Goal: Task Accomplishment & Management: Complete application form

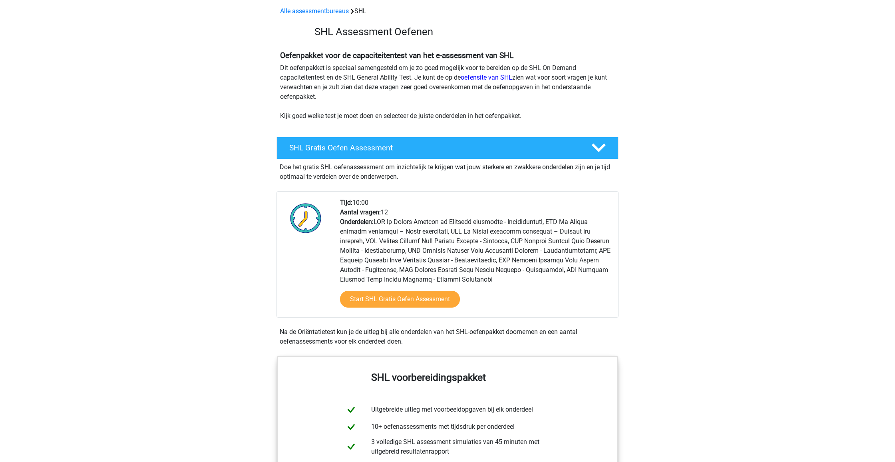
scroll to position [39, 0]
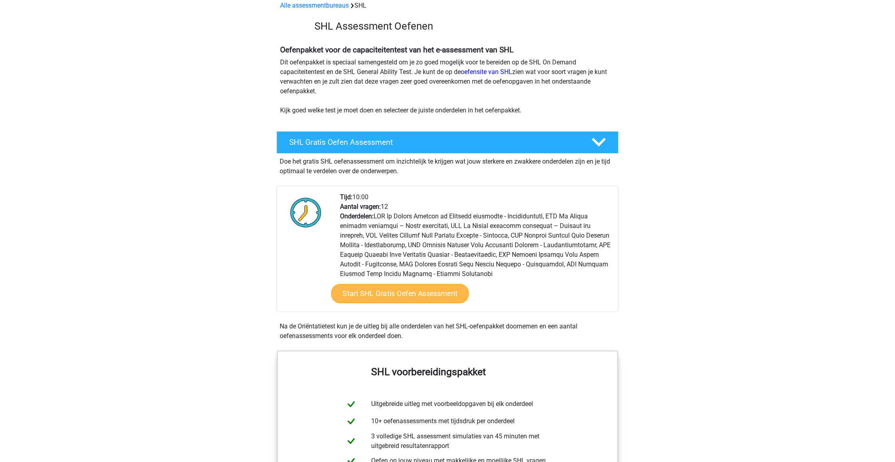
click at [430, 290] on link "Start SHL Gratis Oefen Assessment" at bounding box center [400, 293] width 138 height 19
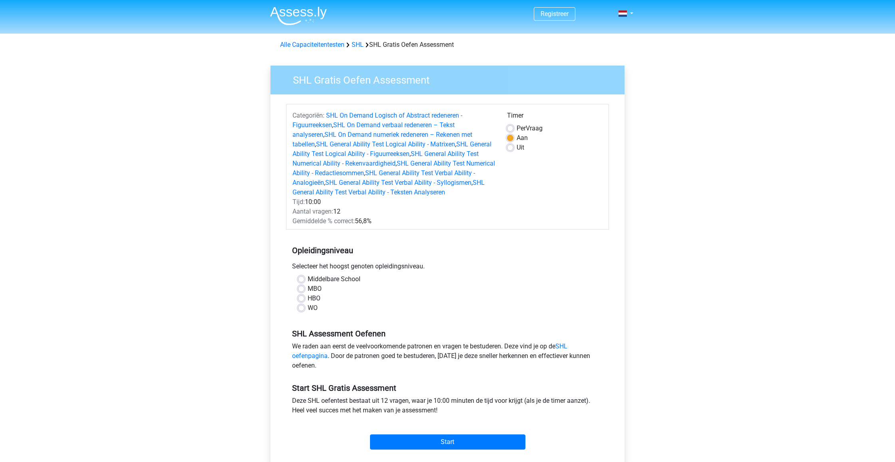
click at [308, 307] on label "WO" at bounding box center [313, 308] width 10 height 10
click at [302, 307] on input "WO" at bounding box center [301, 307] width 6 height 8
radio input "true"
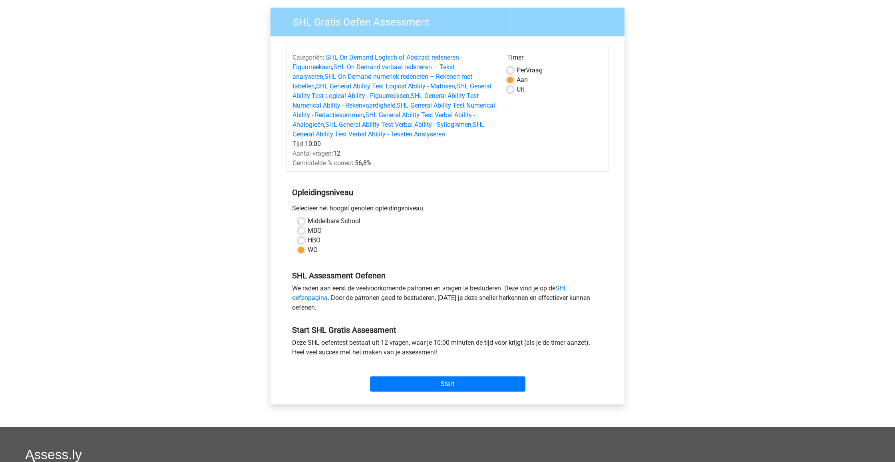
scroll to position [65, 0]
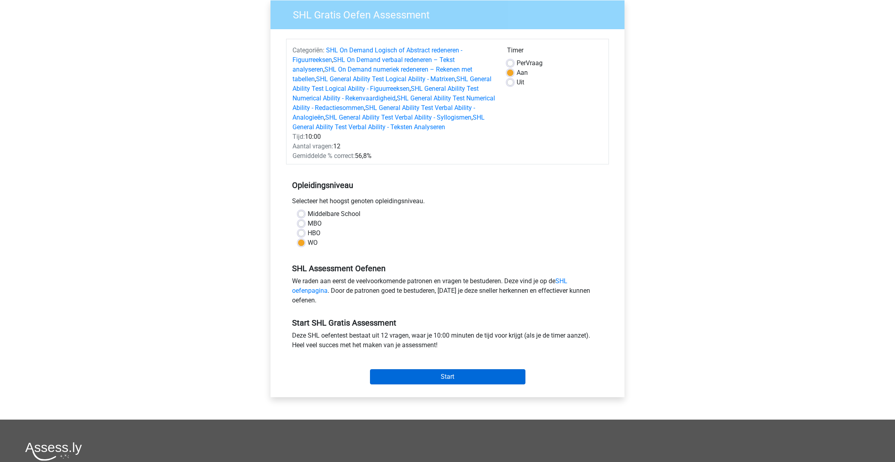
click at [467, 374] on input "Start" at bounding box center [447, 376] width 155 height 15
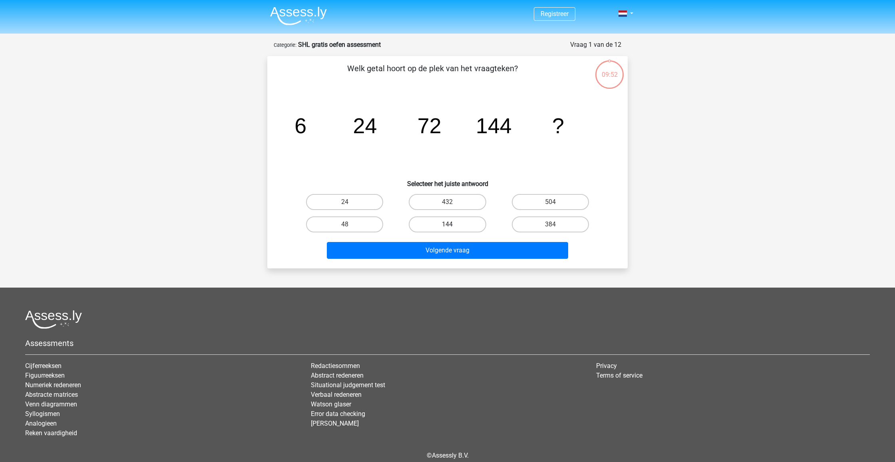
click at [474, 228] on label "144" at bounding box center [447, 224] width 77 height 16
click at [453, 228] on input "144" at bounding box center [450, 226] width 5 height 5
radio input "true"
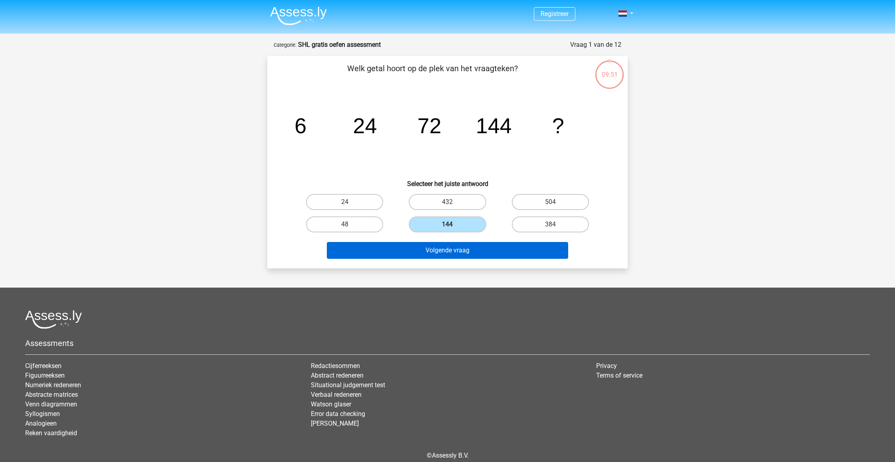
click at [460, 253] on button "Volgende vraag" at bounding box center [448, 250] width 242 height 17
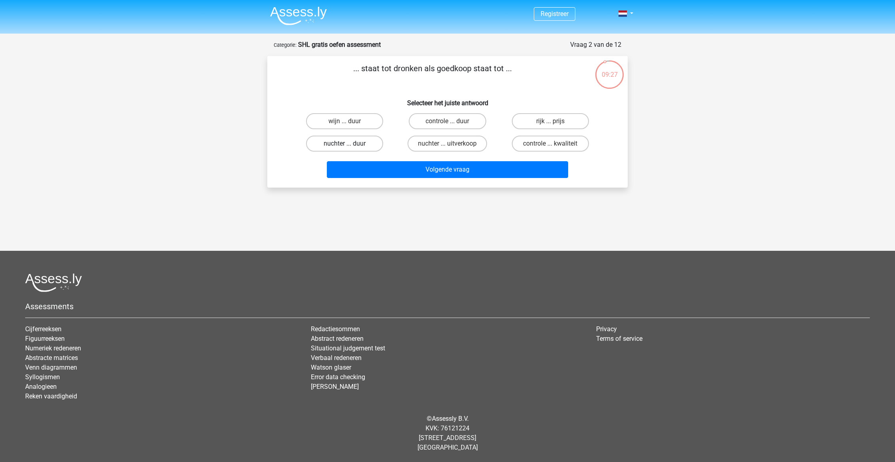
click at [337, 141] on label "nuchter ... duur" at bounding box center [344, 143] width 77 height 16
click at [345, 143] on input "nuchter ... duur" at bounding box center [347, 145] width 5 height 5
radio input "true"
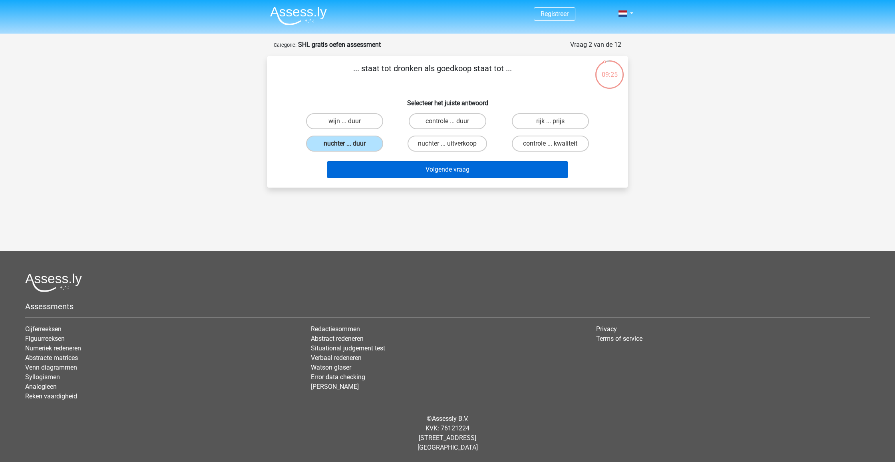
click at [448, 170] on button "Volgende vraag" at bounding box center [448, 169] width 242 height 17
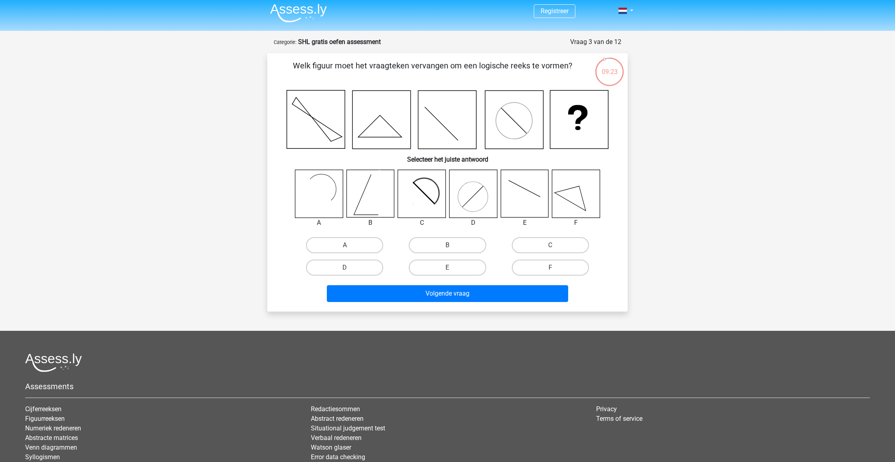
scroll to position [2, 0]
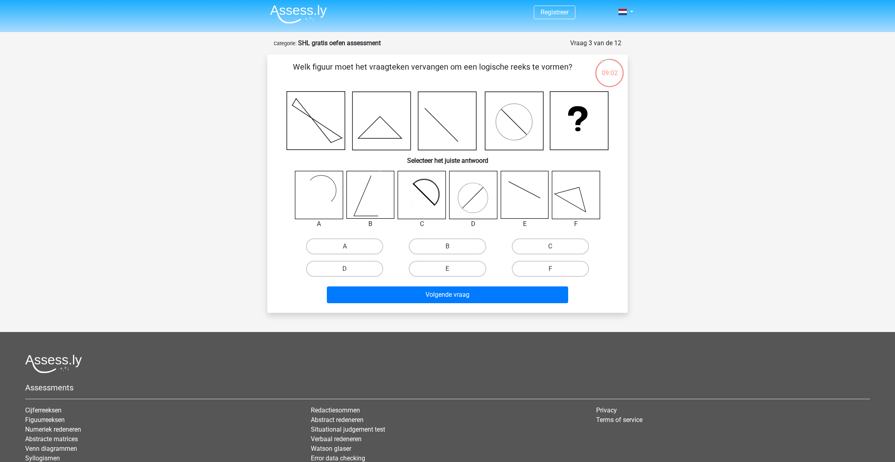
click at [336, 202] on rect at bounding box center [319, 195] width 48 height 48
click at [338, 243] on label "A" at bounding box center [344, 246] width 77 height 16
click at [345, 246] on input "A" at bounding box center [347, 248] width 5 height 5
radio input "true"
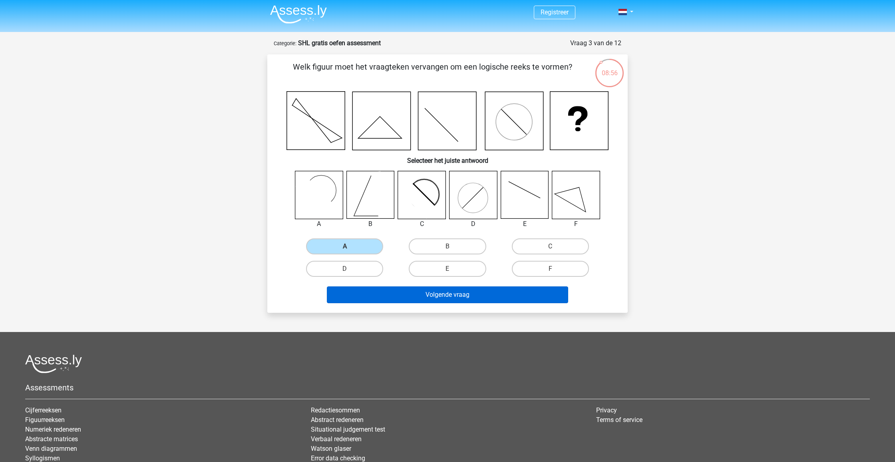
click at [460, 295] on button "Volgende vraag" at bounding box center [448, 294] width 242 height 17
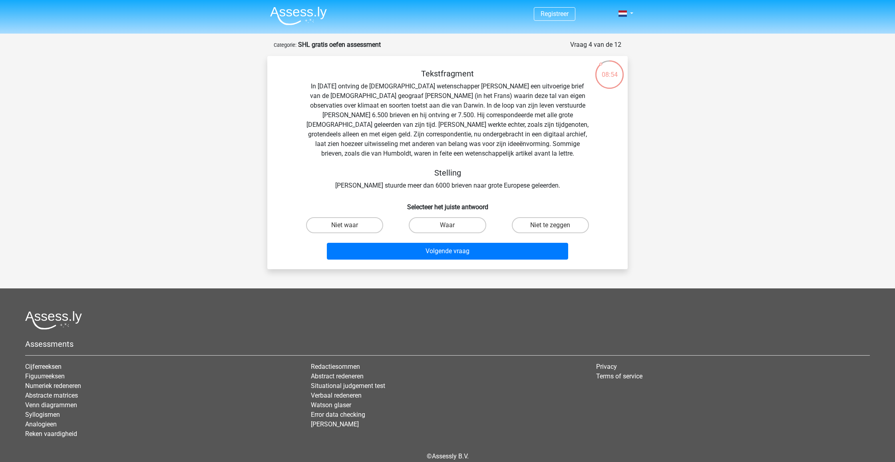
scroll to position [0, 0]
click at [543, 224] on label "Niet te zeggen" at bounding box center [550, 225] width 77 height 16
click at [550, 225] on input "Niet te zeggen" at bounding box center [552, 227] width 5 height 5
radio input "true"
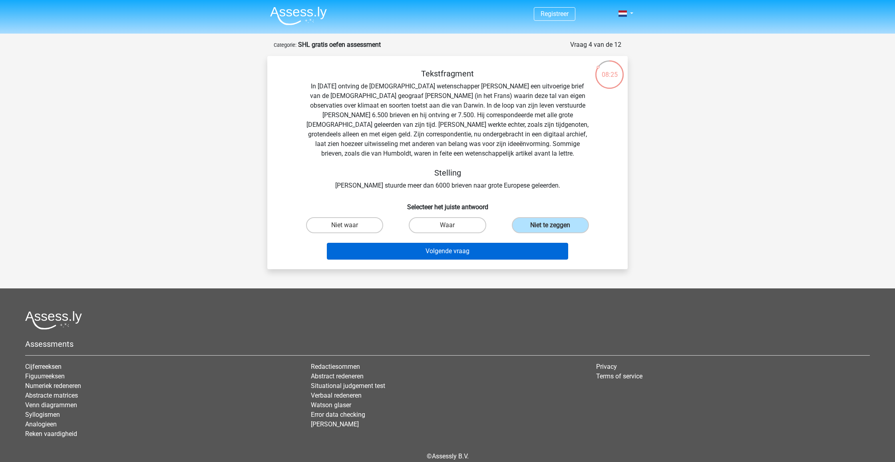
click at [492, 255] on button "Volgende vraag" at bounding box center [448, 251] width 242 height 17
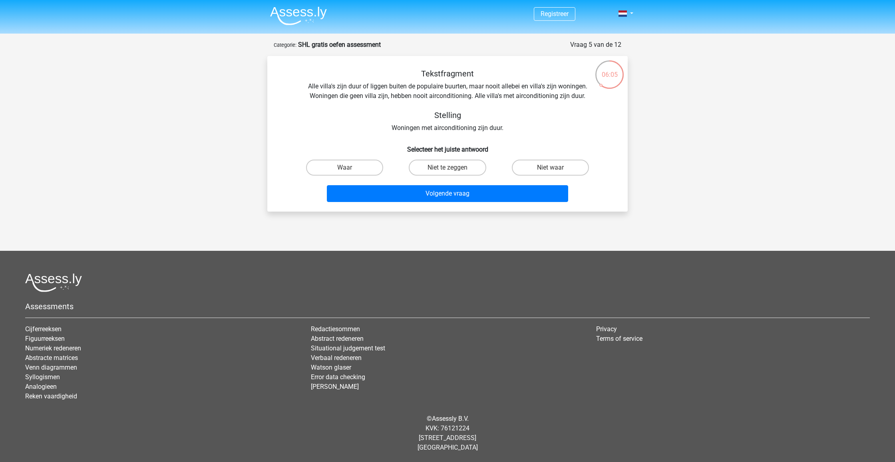
click at [349, 168] on input "Waar" at bounding box center [347, 169] width 5 height 5
radio input "true"
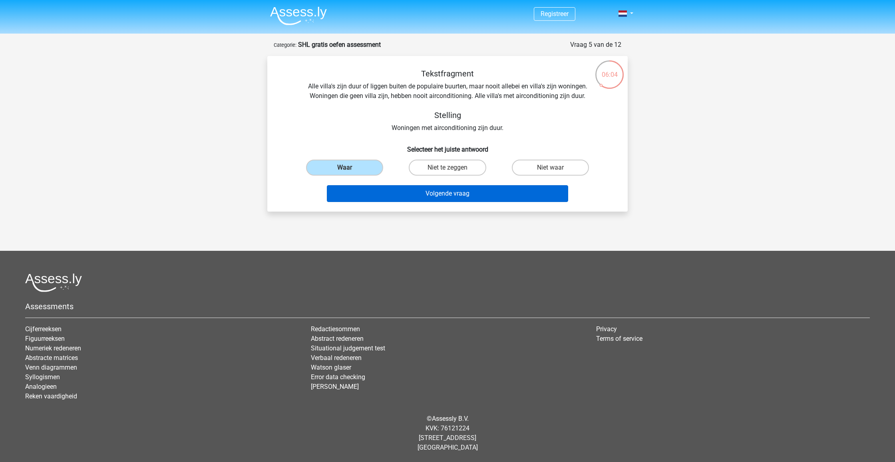
click at [456, 197] on button "Volgende vraag" at bounding box center [448, 193] width 242 height 17
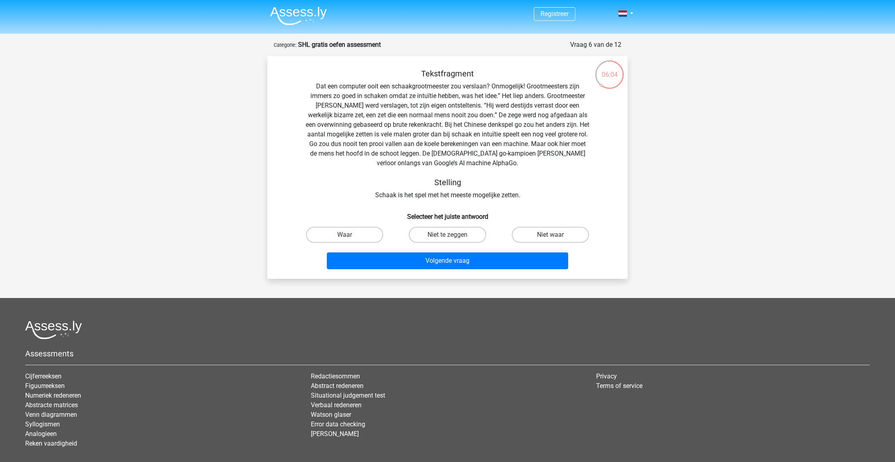
scroll to position [40, 0]
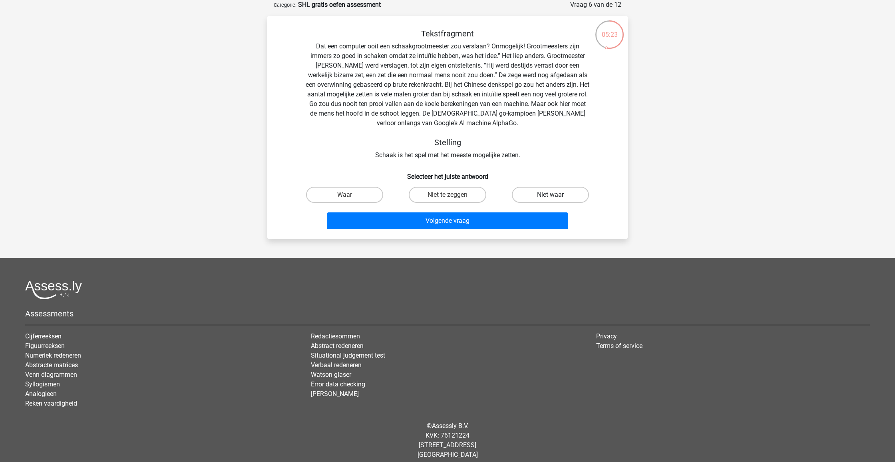
click at [548, 195] on label "Niet waar" at bounding box center [550, 195] width 77 height 16
click at [550, 195] on input "Niet waar" at bounding box center [552, 197] width 5 height 5
radio input "true"
click at [476, 223] on button "Volgende vraag" at bounding box center [448, 220] width 242 height 17
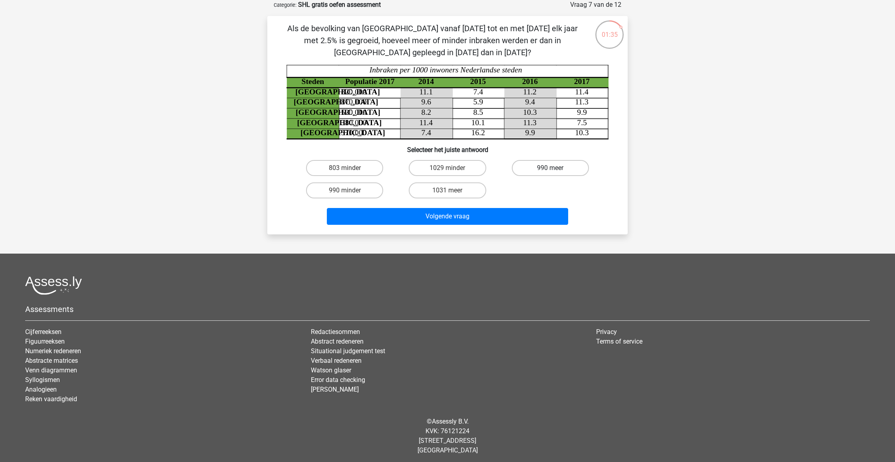
click at [543, 167] on label "990 meer" at bounding box center [550, 168] width 77 height 16
click at [550, 168] on input "990 meer" at bounding box center [552, 170] width 5 height 5
radio input "true"
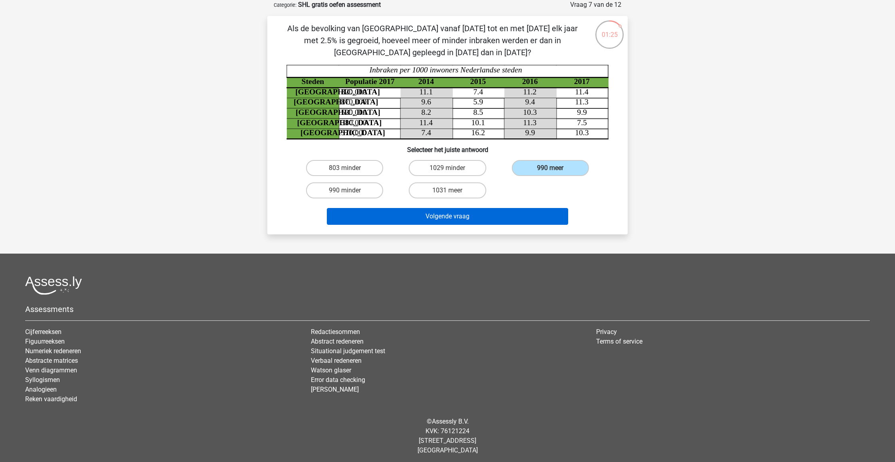
click at [531, 216] on button "Volgende vraag" at bounding box center [448, 216] width 242 height 17
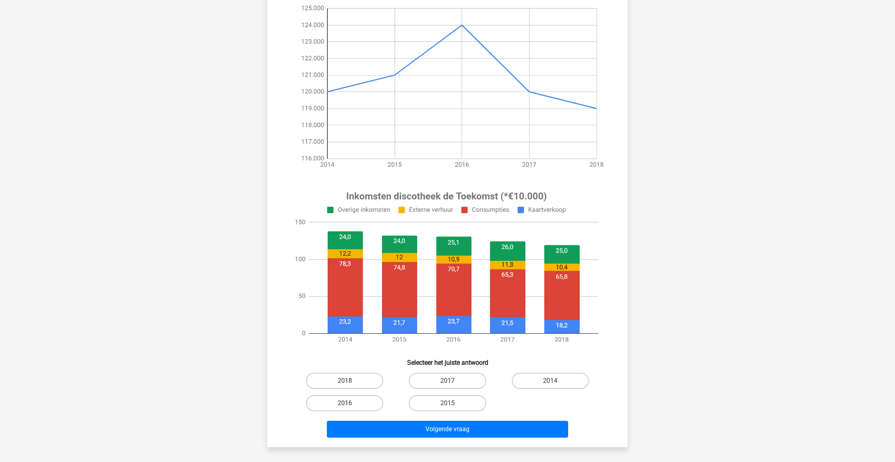
scroll to position [115, 0]
drag, startPoint x: 552, startPoint y: 379, endPoint x: 546, endPoint y: 383, distance: 6.7
click at [552, 379] on label "2014" at bounding box center [550, 380] width 77 height 16
click at [552, 380] on input "2014" at bounding box center [552, 382] width 5 height 5
radio input "true"
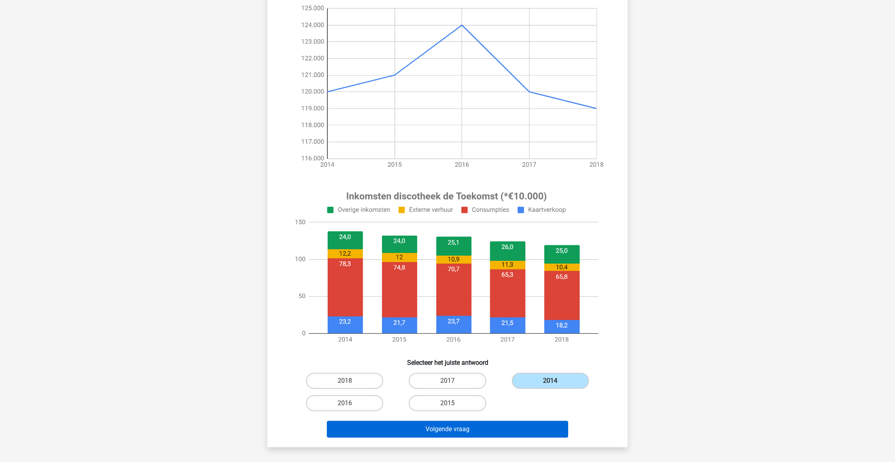
click at [525, 429] on button "Volgende vraag" at bounding box center [448, 428] width 242 height 17
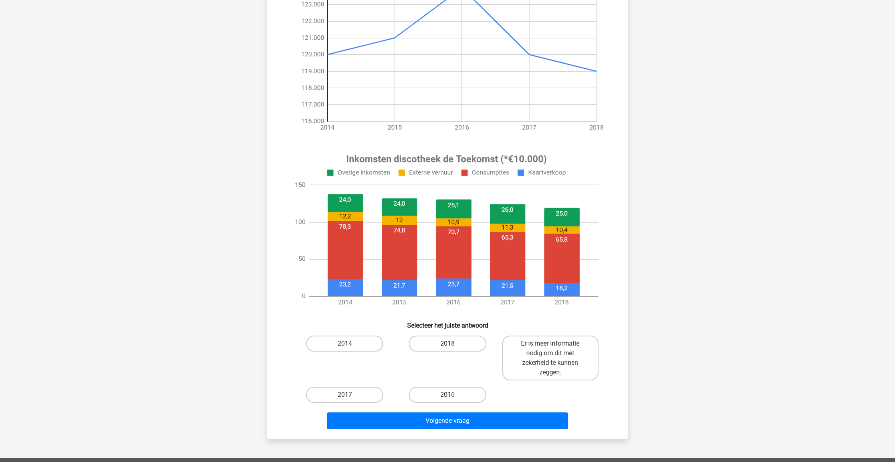
scroll to position [153, 0]
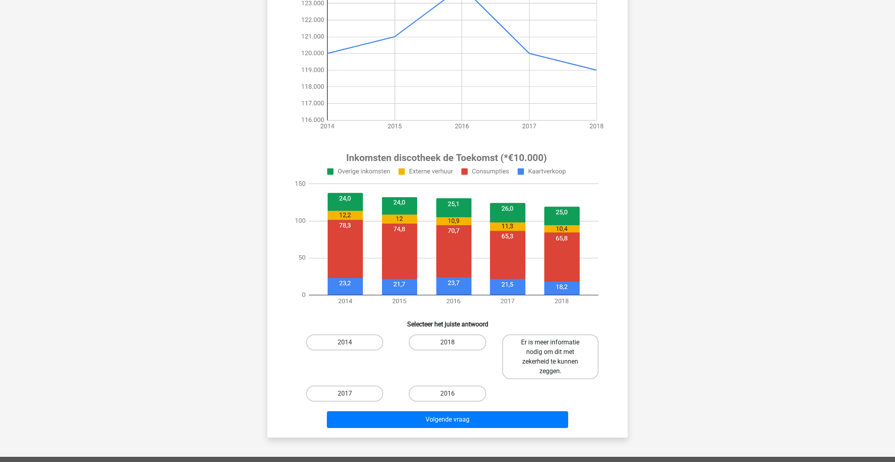
click at [549, 358] on label "Er is meer informatie nodig om dit met zekerheid te kunnen zeggen." at bounding box center [550, 356] width 96 height 45
click at [550, 347] on input "Er is meer informatie nodig om dit met zekerheid te kunnen zeggen." at bounding box center [552, 344] width 5 height 5
radio input "true"
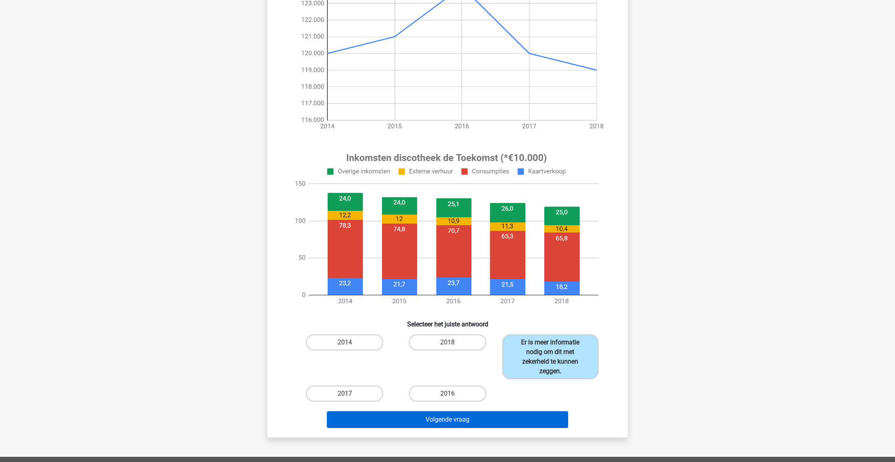
click at [521, 421] on button "Volgende vraag" at bounding box center [448, 419] width 242 height 17
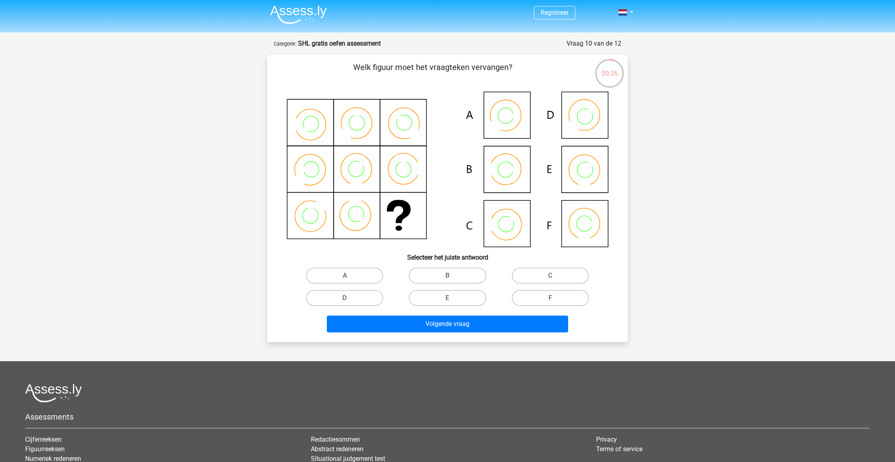
scroll to position [2, 0]
click at [551, 269] on label "C" at bounding box center [550, 275] width 77 height 16
click at [551, 275] on input "C" at bounding box center [552, 277] width 5 height 5
radio input "true"
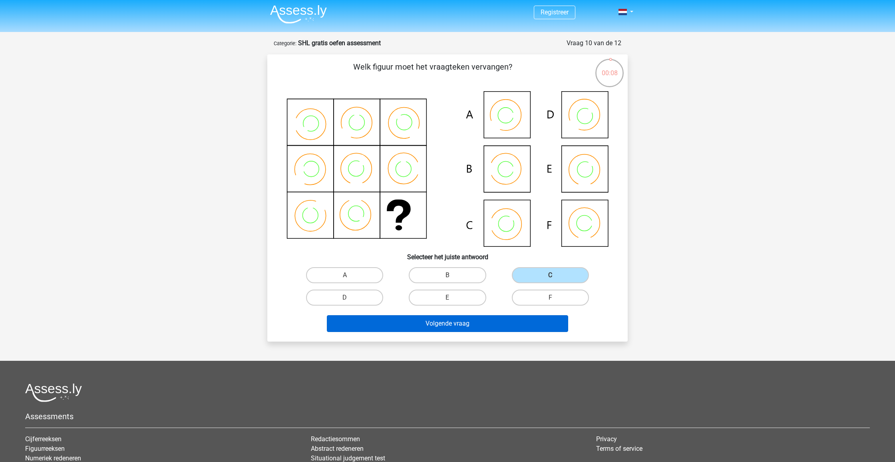
click at [525, 325] on button "Volgende vraag" at bounding box center [448, 323] width 242 height 17
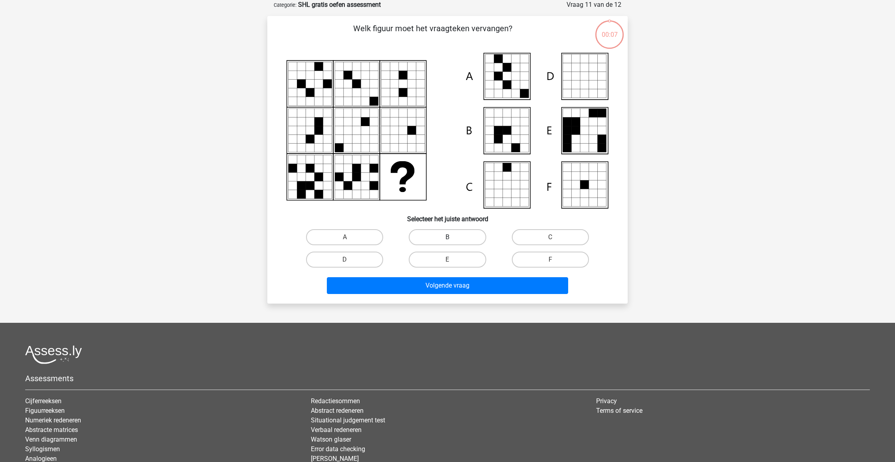
click at [442, 235] on label "B" at bounding box center [447, 237] width 77 height 16
click at [448, 237] on input "B" at bounding box center [450, 239] width 5 height 5
radio input "true"
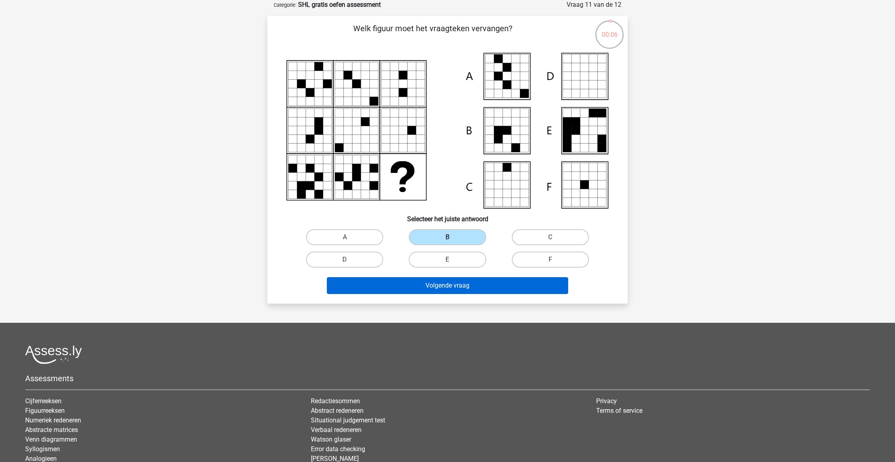
click at [468, 285] on button "Volgende vraag" at bounding box center [448, 285] width 242 height 17
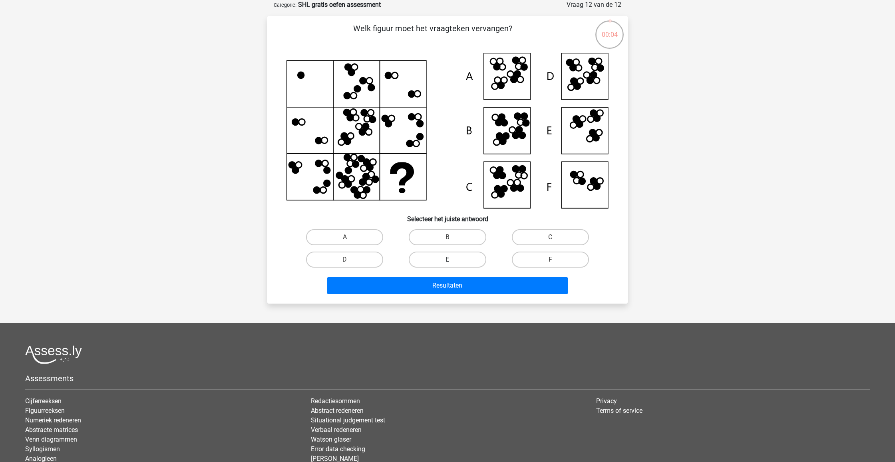
click at [469, 253] on label "E" at bounding box center [447, 259] width 77 height 16
click at [453, 259] on input "E" at bounding box center [450, 261] width 5 height 5
radio input "true"
click at [466, 282] on button "Resultaten" at bounding box center [448, 285] width 242 height 17
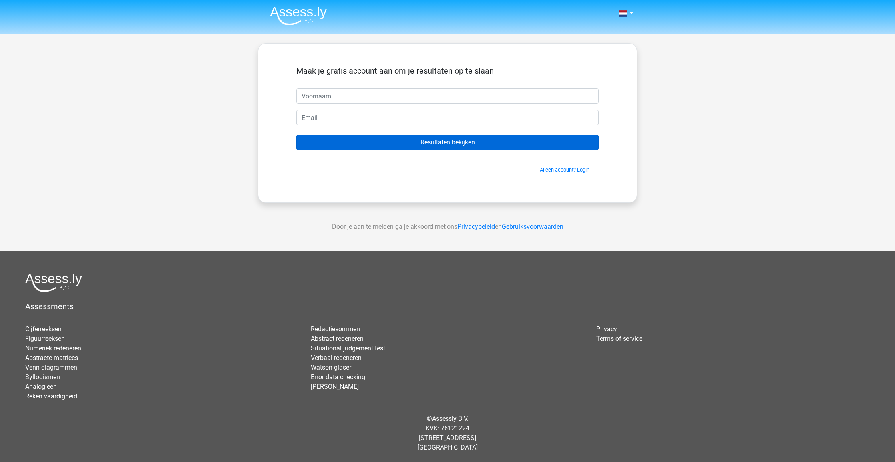
click at [415, 147] on input "Resultaten bekijken" at bounding box center [448, 142] width 302 height 15
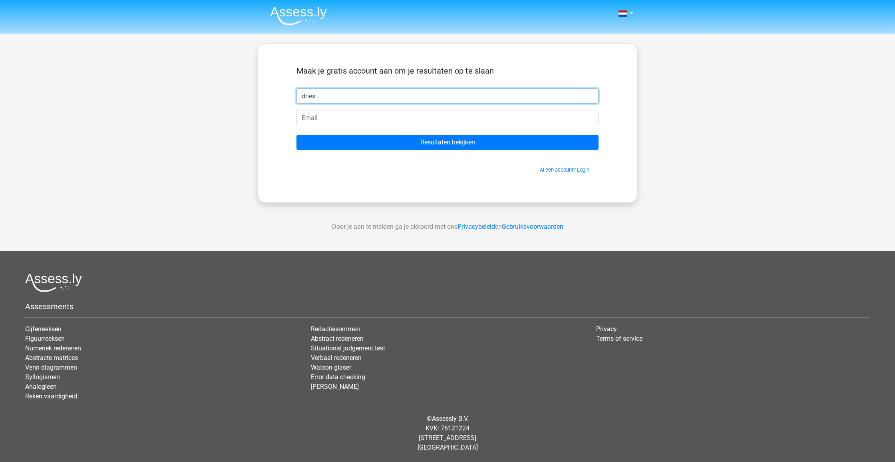
type input "dries"
type input "dr"
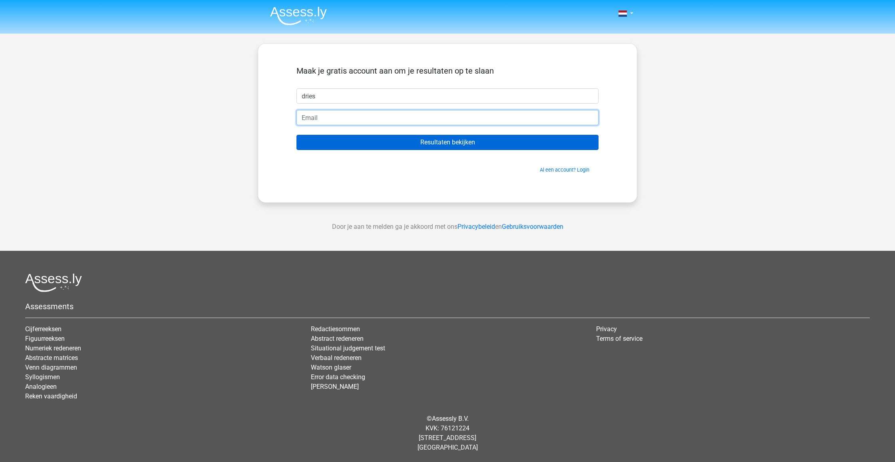
type input "dries.breyne@gmail.com"
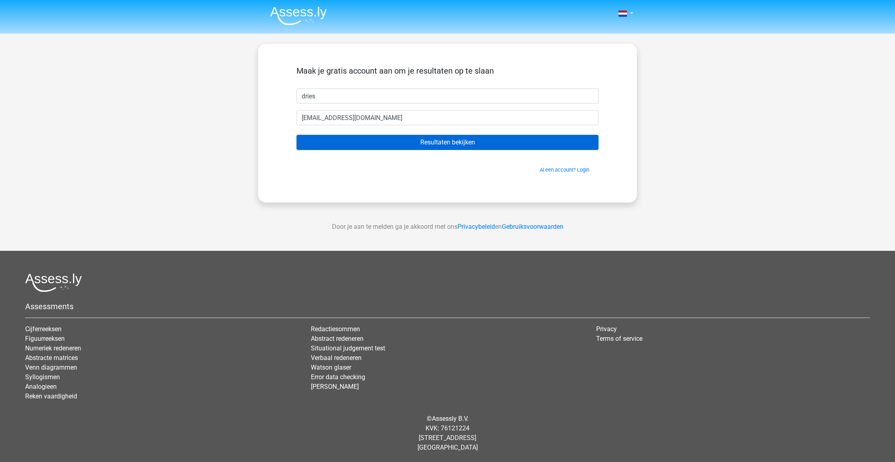
click at [406, 141] on input "Resultaten bekijken" at bounding box center [448, 142] width 302 height 15
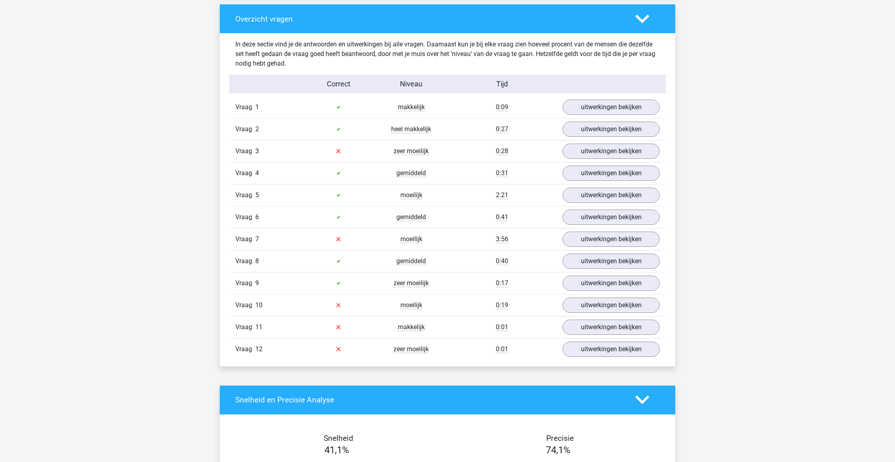
scroll to position [1037, 0]
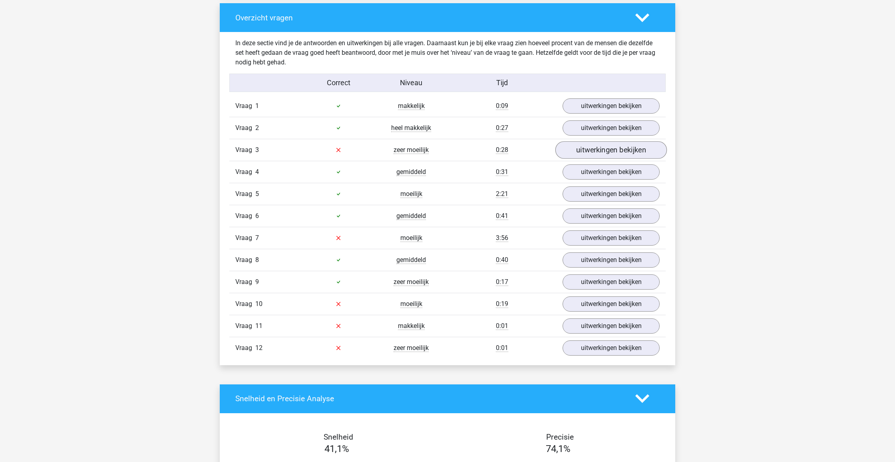
click at [602, 151] on link "uitwerkingen bekijken" at bounding box center [610, 150] width 111 height 18
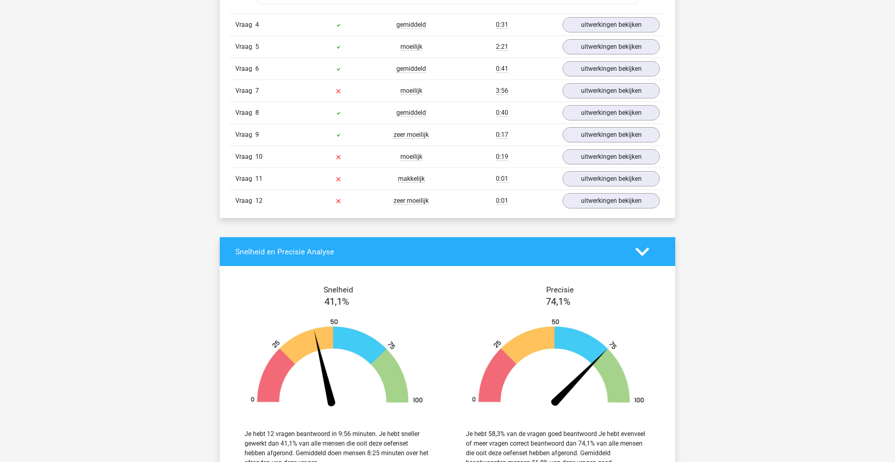
scroll to position [1848, 0]
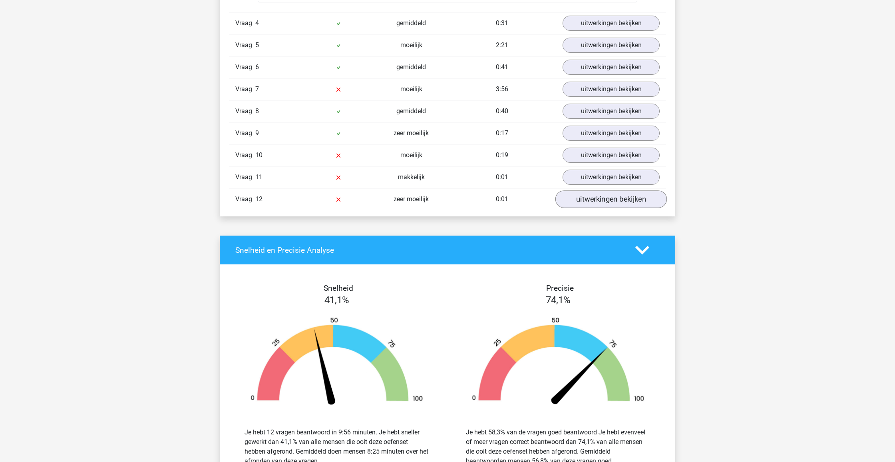
click at [608, 194] on link "uitwerkingen bekijken" at bounding box center [610, 199] width 111 height 18
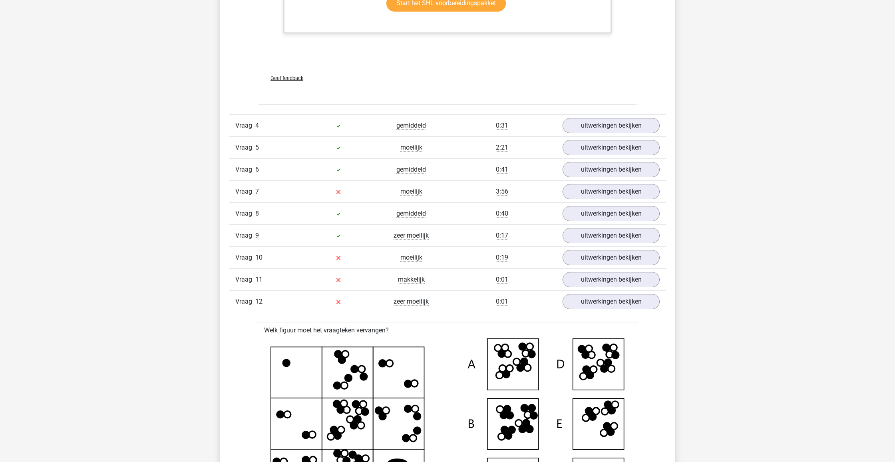
scroll to position [1745, 0]
